Goal: Transaction & Acquisition: Book appointment/travel/reservation

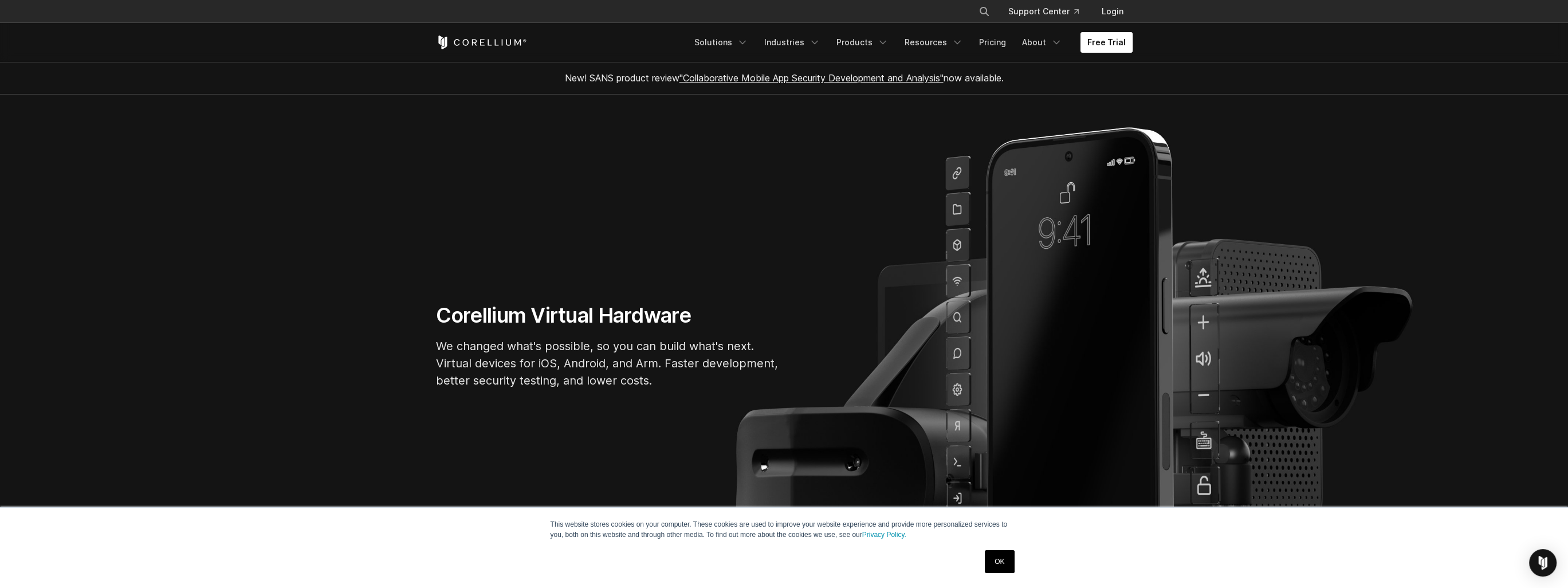
click at [1119, 42] on link "Free Trial" at bounding box center [1107, 43] width 52 height 21
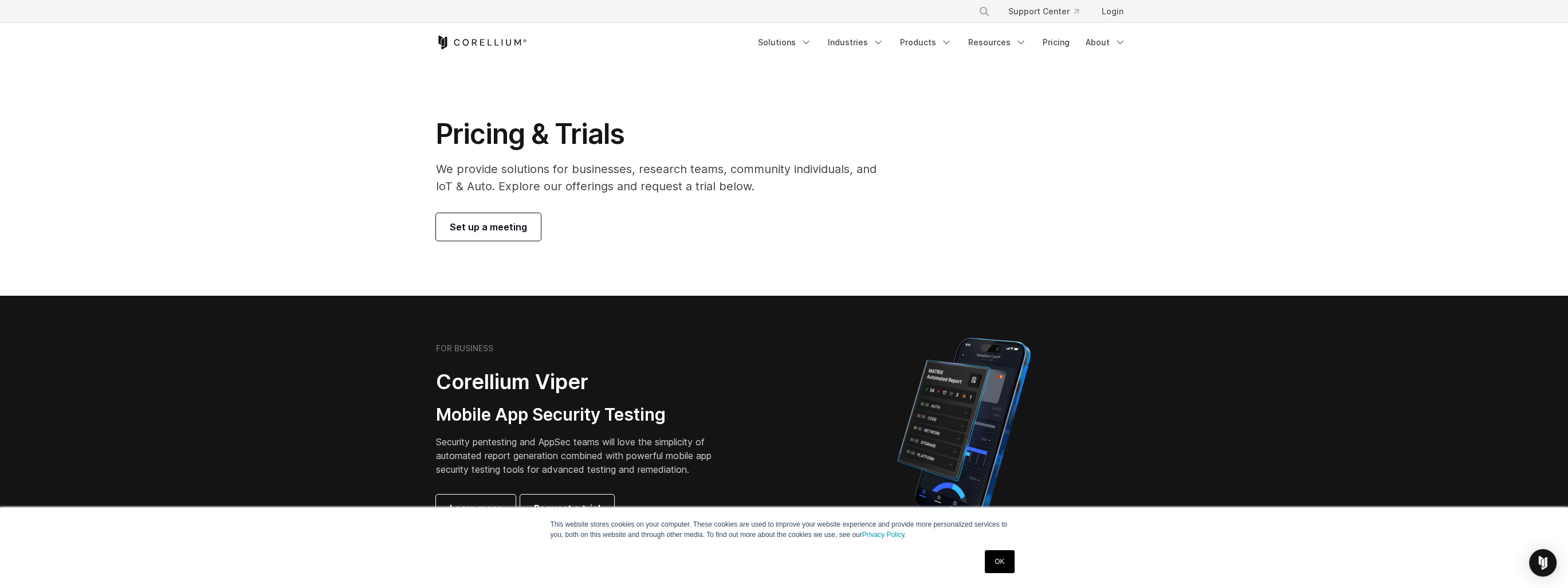
click at [495, 229] on span "Set up a meeting" at bounding box center [488, 226] width 77 height 14
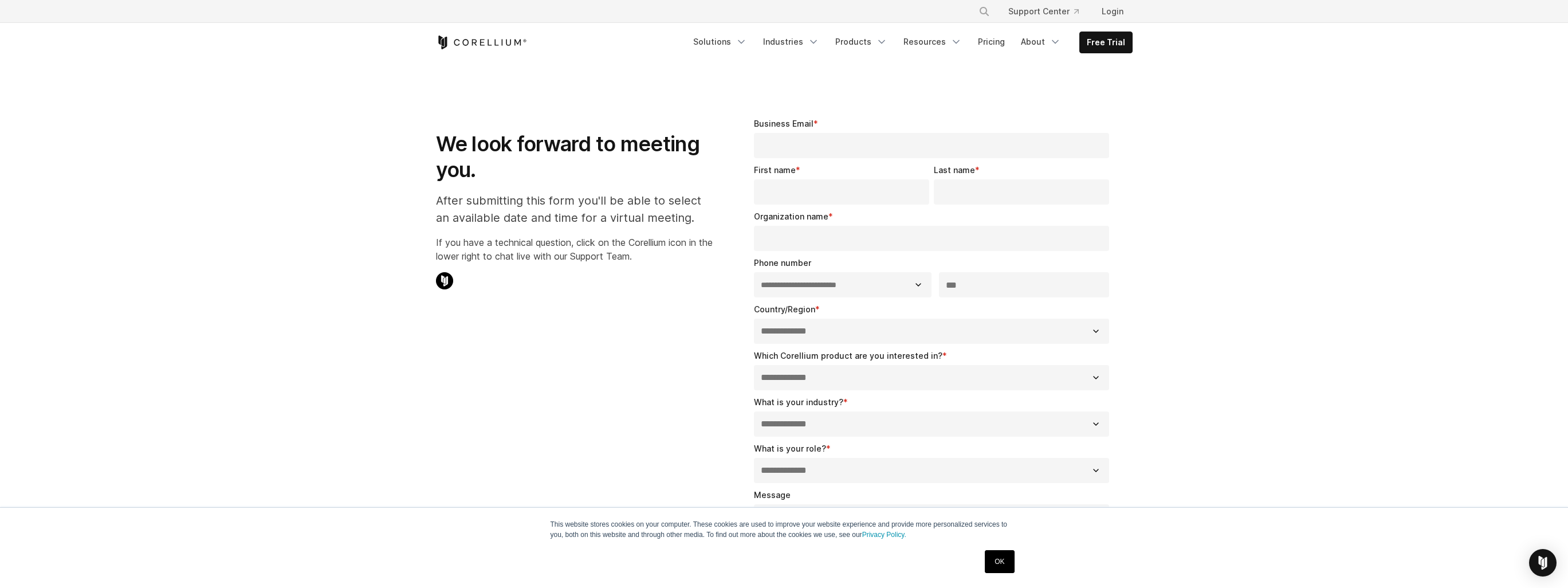
select select "**"
click at [811, 38] on link "Industries" at bounding box center [791, 42] width 70 height 21
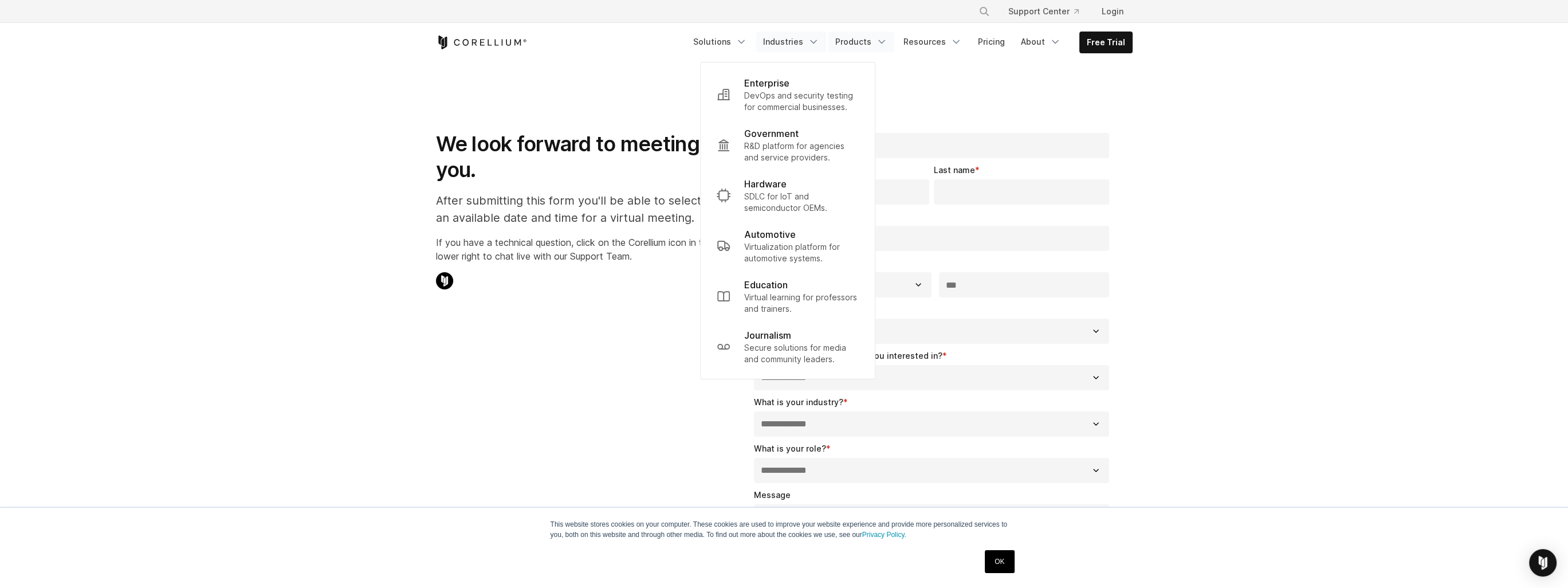
click at [872, 41] on link "Products" at bounding box center [861, 42] width 66 height 21
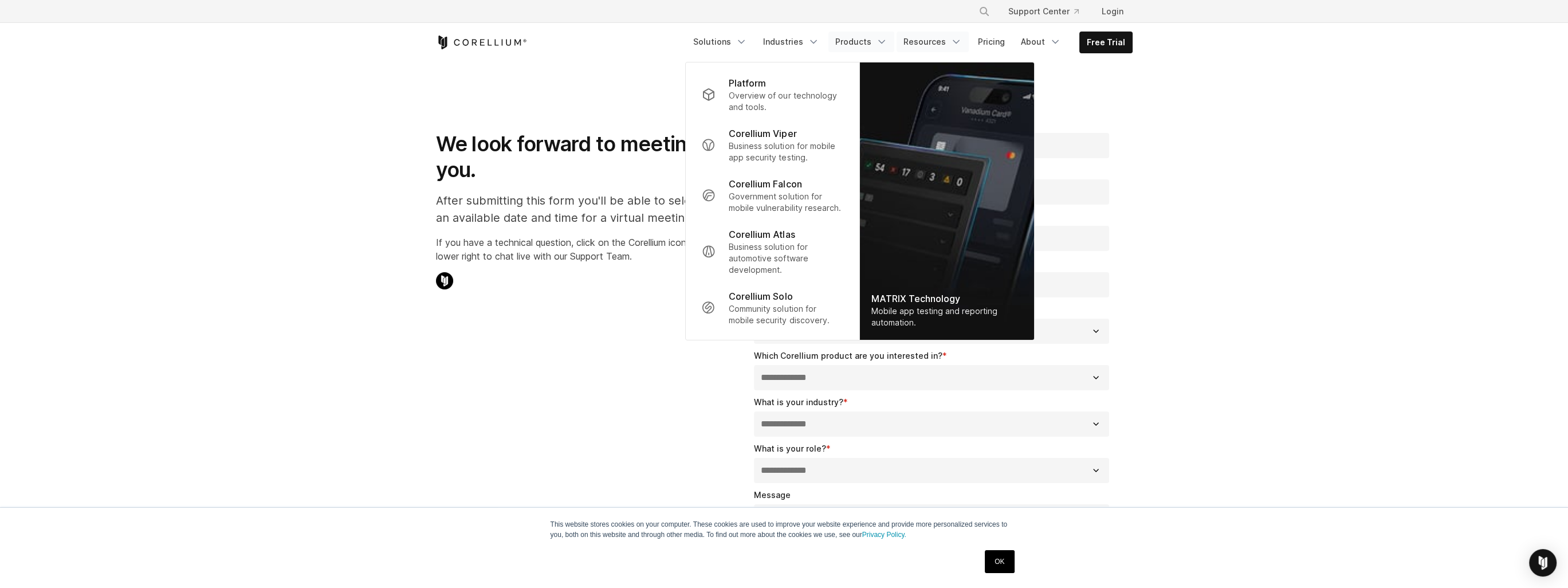
click at [943, 38] on link "Resources" at bounding box center [933, 42] width 72 height 21
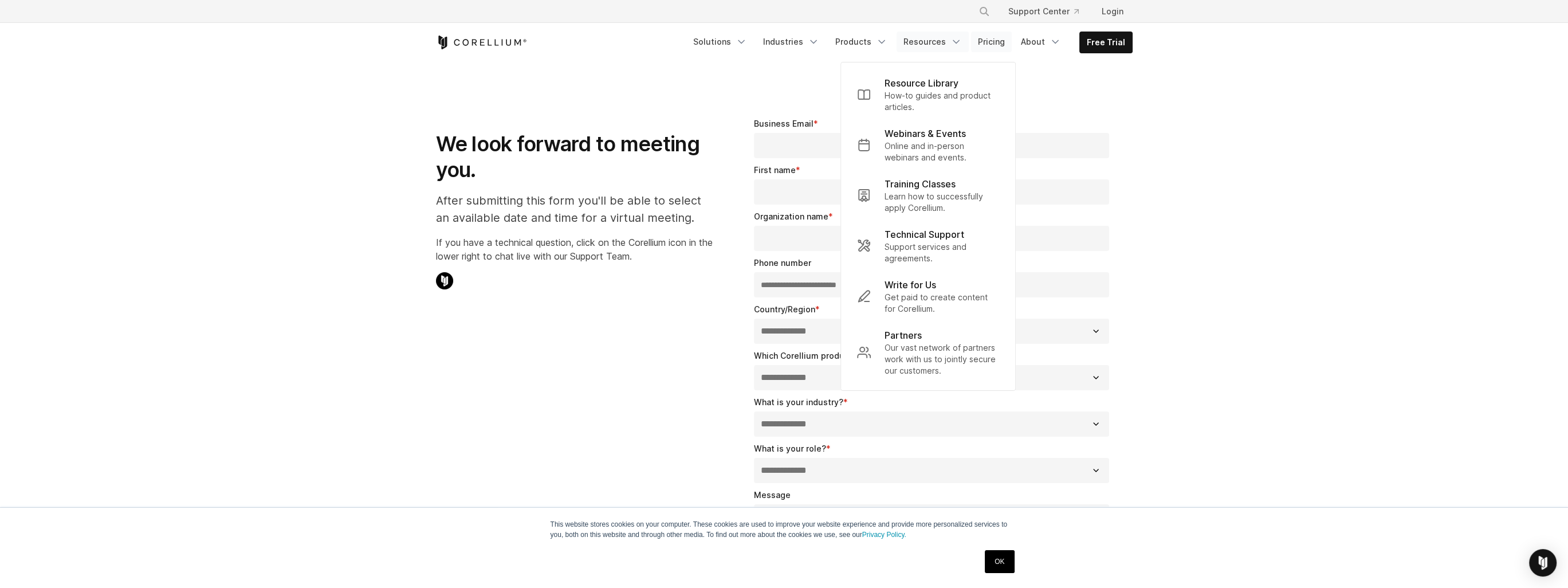
click at [995, 38] on link "Pricing" at bounding box center [991, 42] width 41 height 21
